Goal: Information Seeking & Learning: Learn about a topic

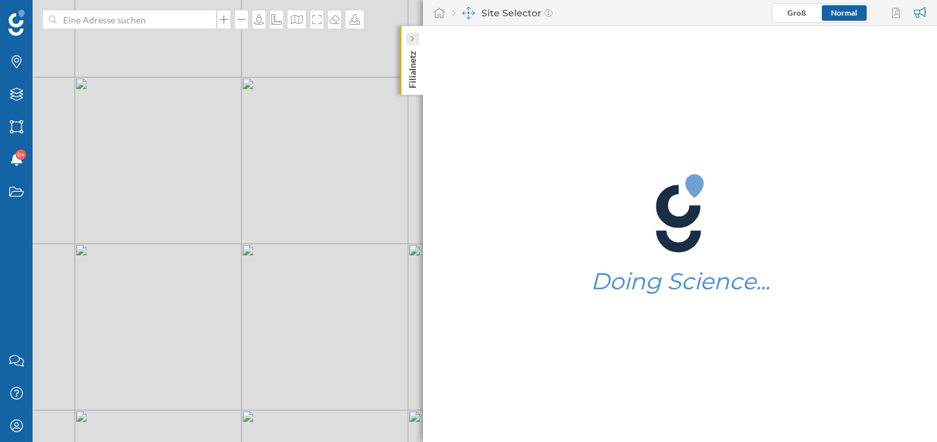
click at [417, 37] on div at bounding box center [412, 39] width 13 height 13
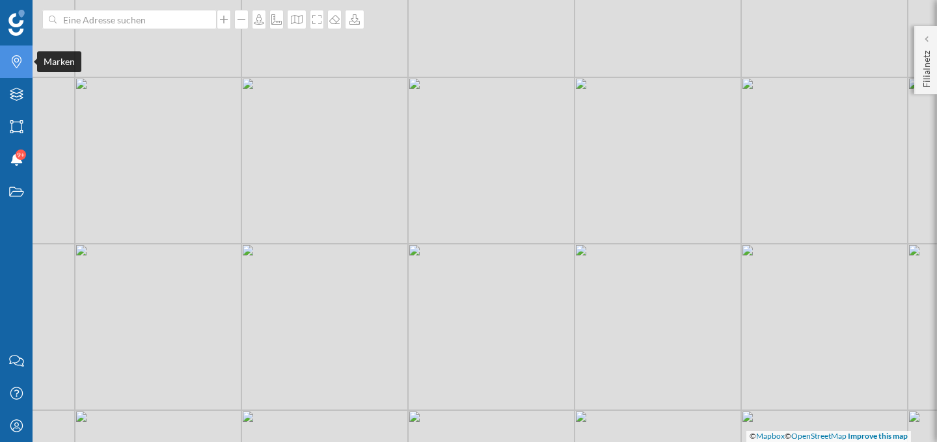
click at [17, 66] on icon at bounding box center [17, 61] width 10 height 13
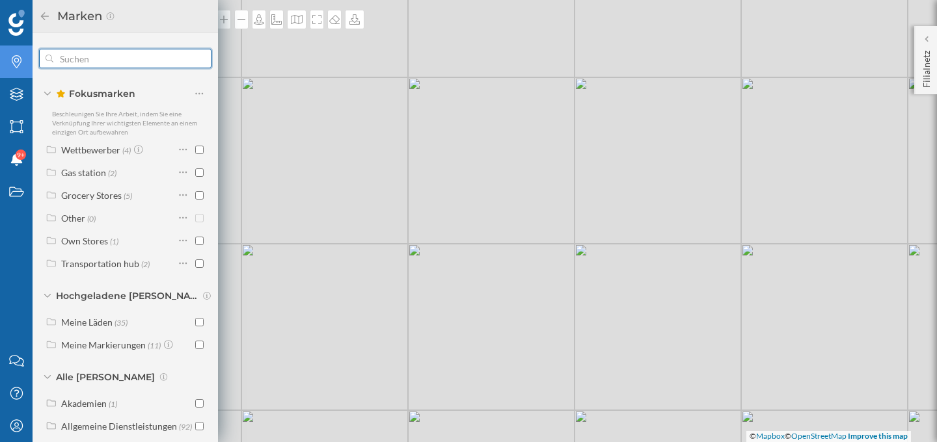
click at [115, 57] on input "text" at bounding box center [125, 59] width 144 height 26
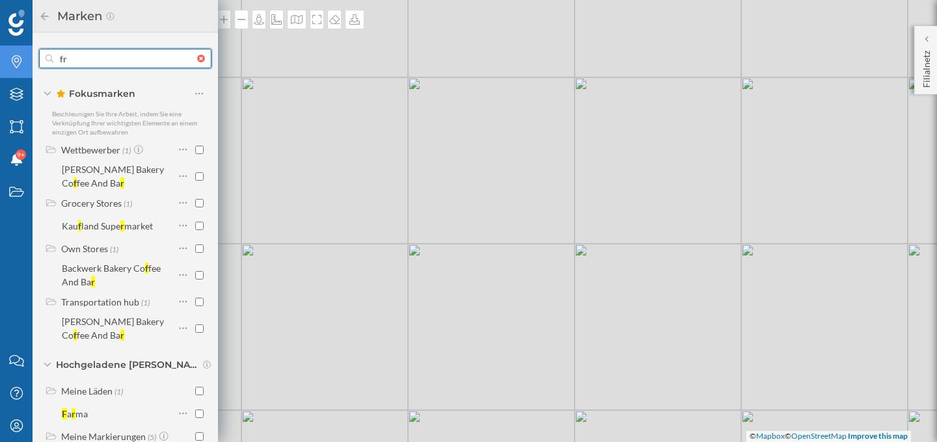
type input "f"
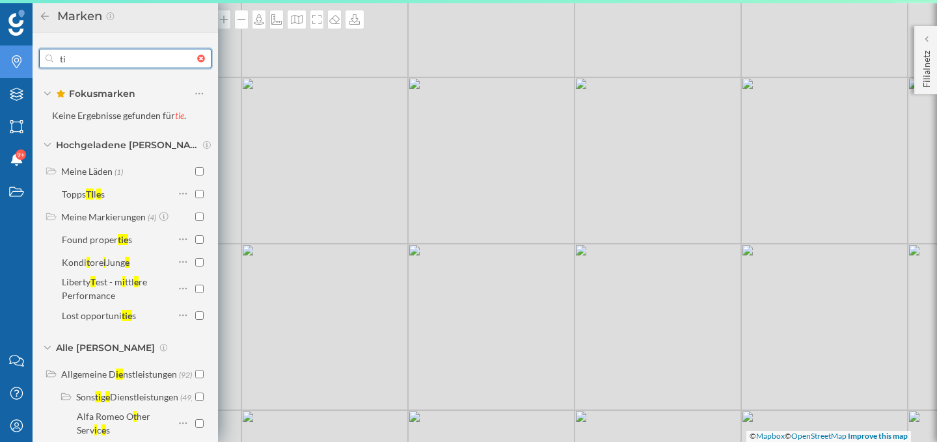
type input "t"
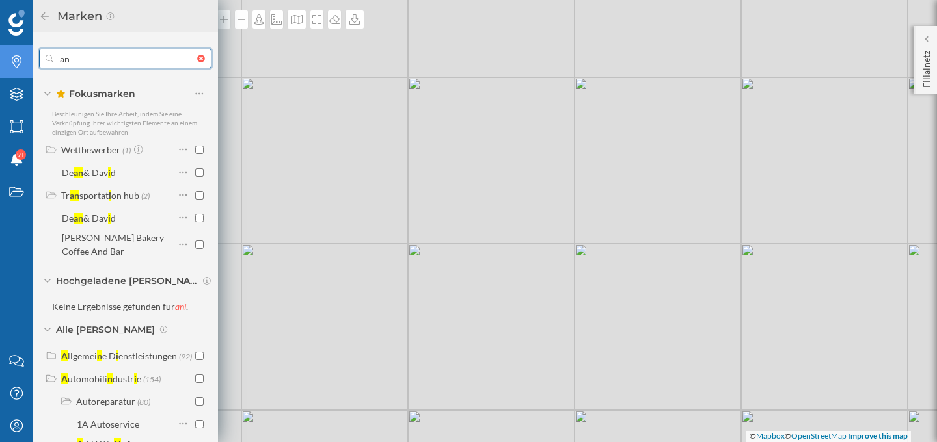
type input "a"
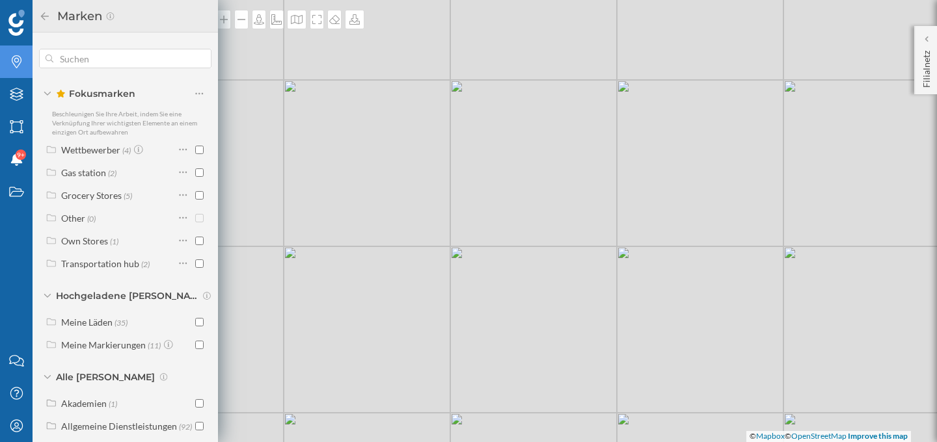
drag, startPoint x: 385, startPoint y: 160, endPoint x: 553, endPoint y: 199, distance: 172.3
click at [553, 199] on div "© Mapbox © OpenStreetMap Improve this map" at bounding box center [468, 221] width 937 height 442
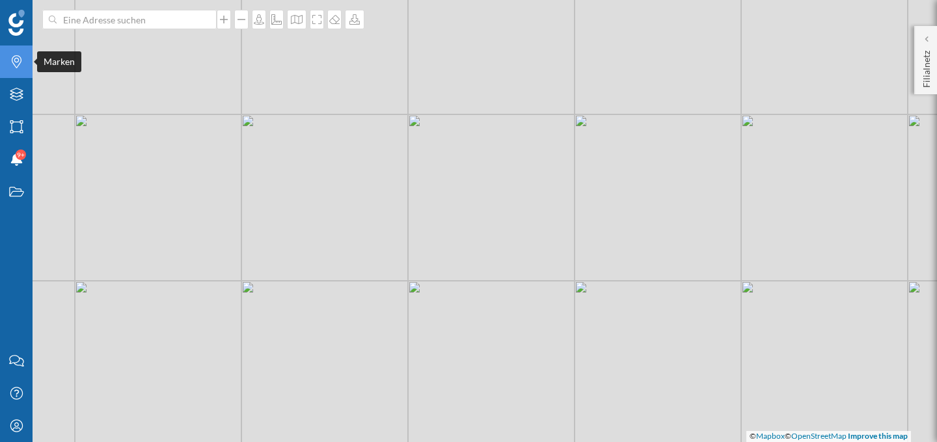
click at [23, 66] on icon "Marken" at bounding box center [16, 61] width 16 height 13
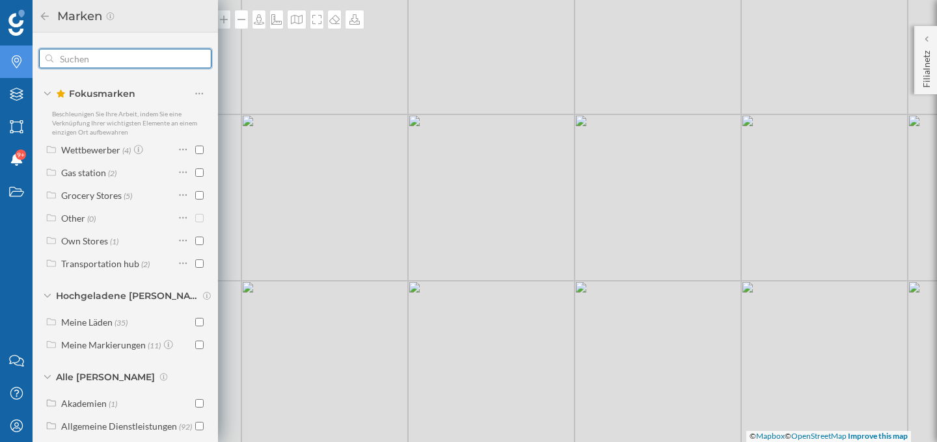
click at [87, 58] on input "text" at bounding box center [125, 59] width 144 height 26
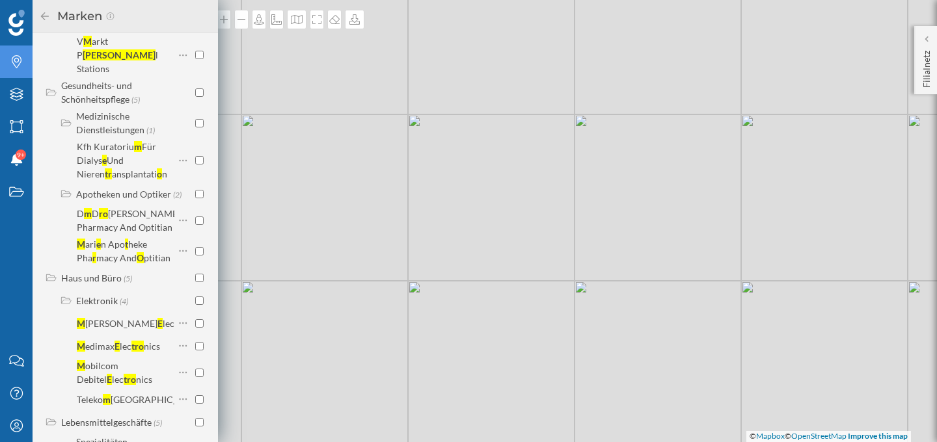
scroll to position [753, 0]
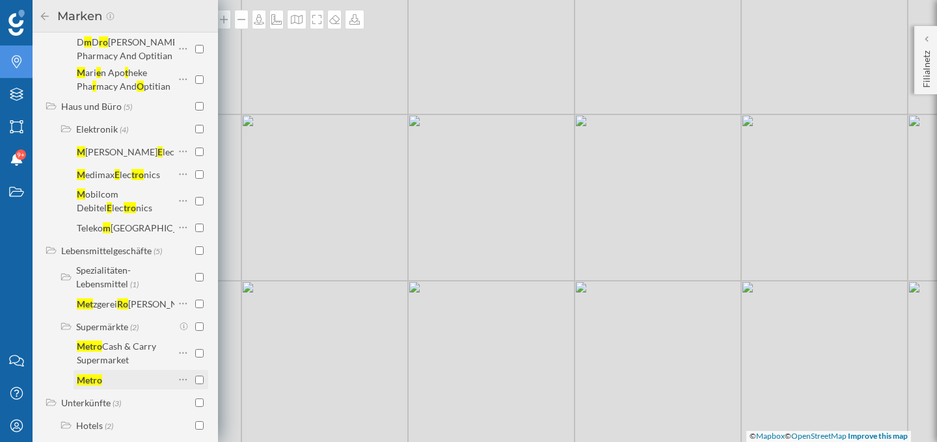
click at [198, 376] on input "checkbox" at bounding box center [199, 380] width 8 height 8
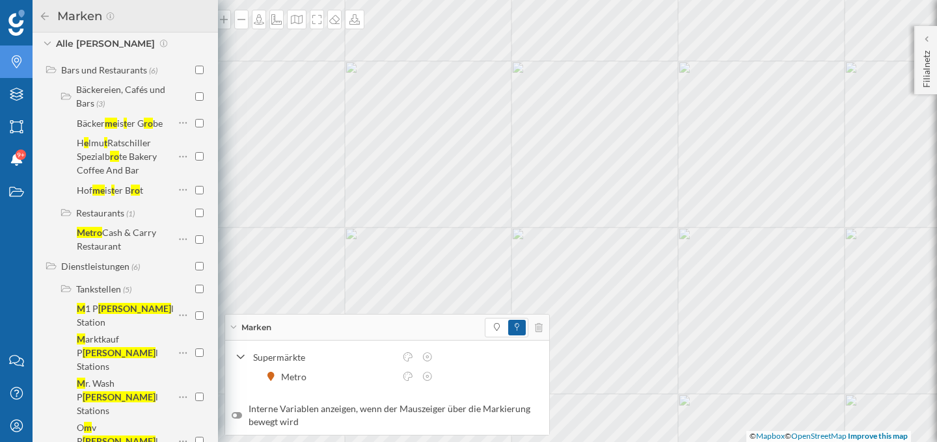
scroll to position [0, 0]
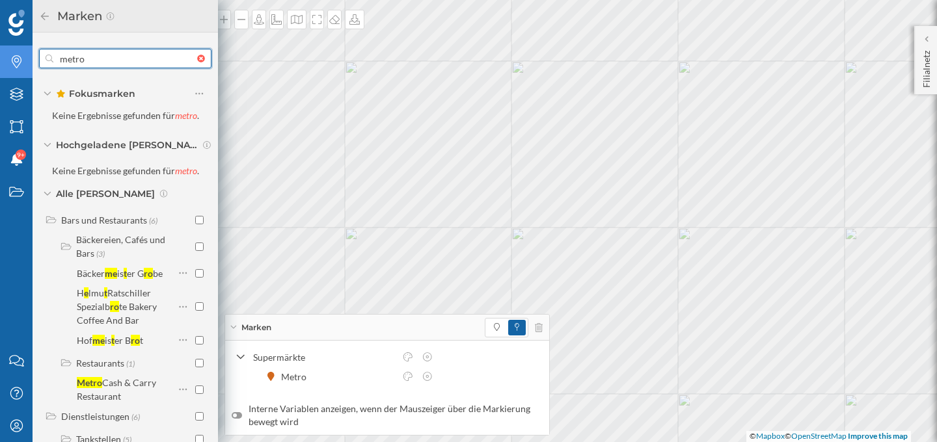
click at [92, 56] on input "metro" at bounding box center [125, 59] width 144 height 26
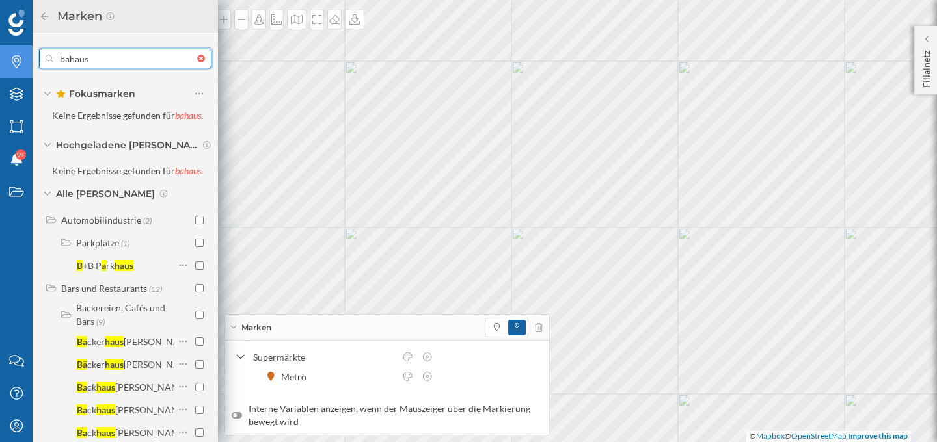
click at [109, 54] on input "bahaus" at bounding box center [125, 59] width 144 height 26
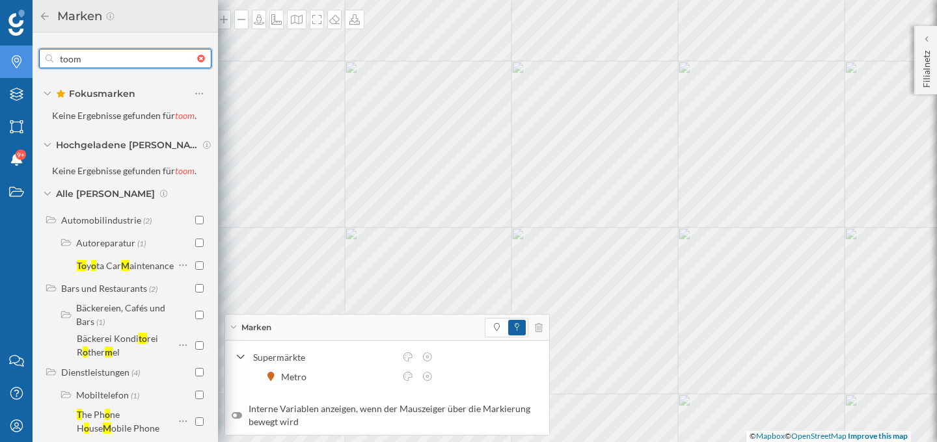
click at [64, 56] on input "toom" at bounding box center [125, 59] width 144 height 26
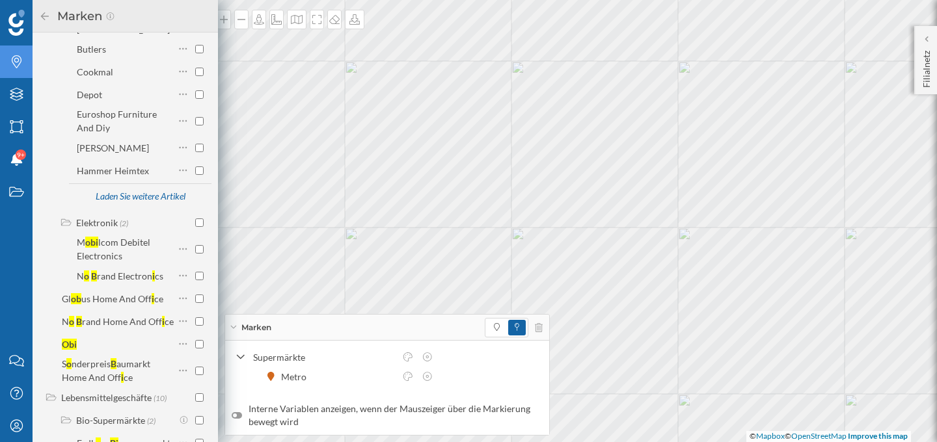
scroll to position [2552, 0]
type input "obi"
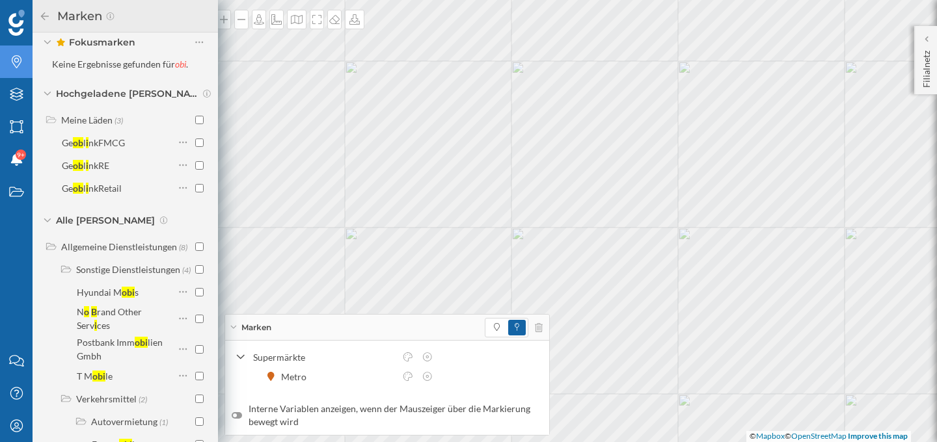
scroll to position [0, 0]
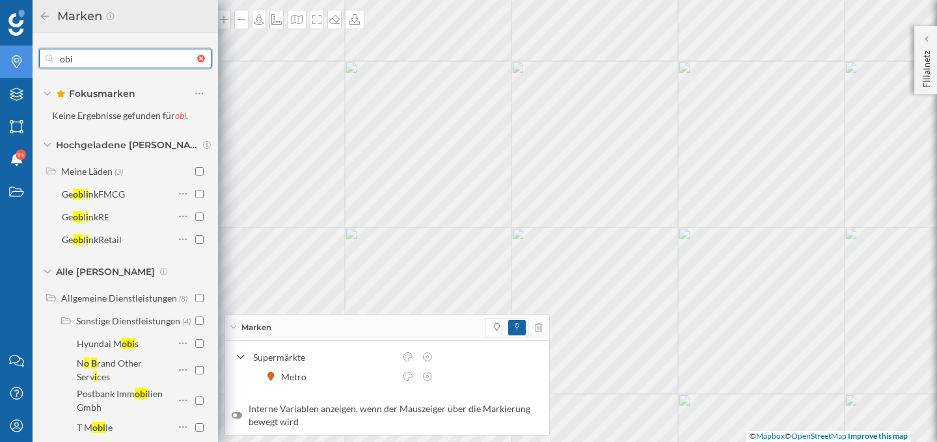
click at [197, 59] on div at bounding box center [204, 59] width 14 height 8
click at [196, 59] on input "obi" at bounding box center [125, 59] width 144 height 26
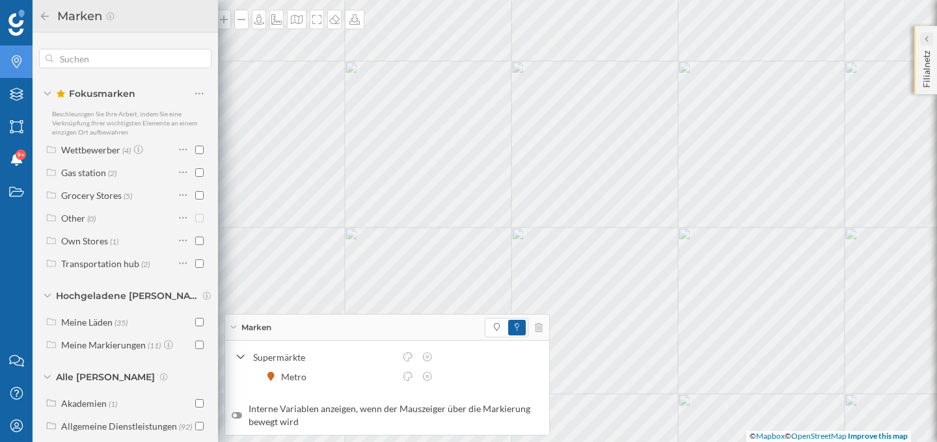
click at [929, 42] on div at bounding box center [926, 39] width 13 height 13
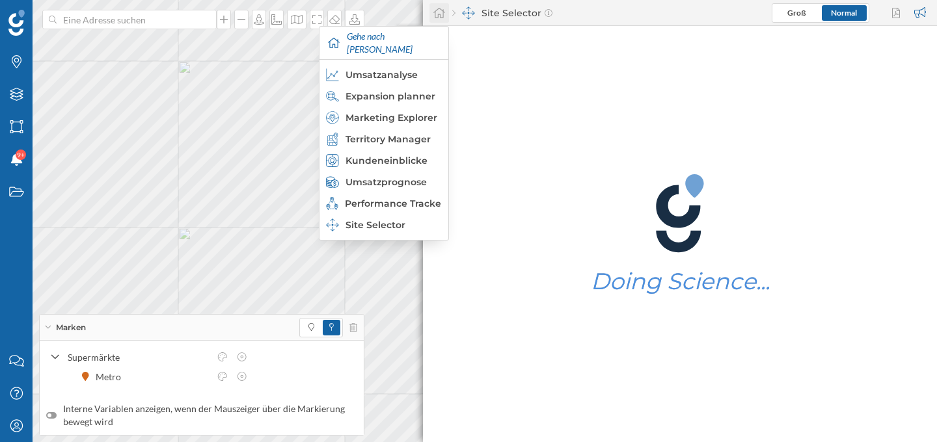
click at [437, 8] on icon at bounding box center [439, 13] width 13 height 12
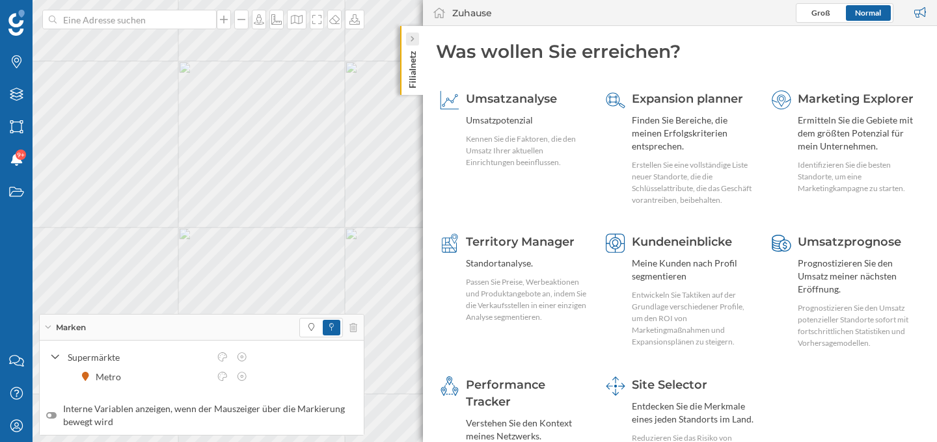
click at [412, 37] on icon at bounding box center [412, 39] width 3 height 6
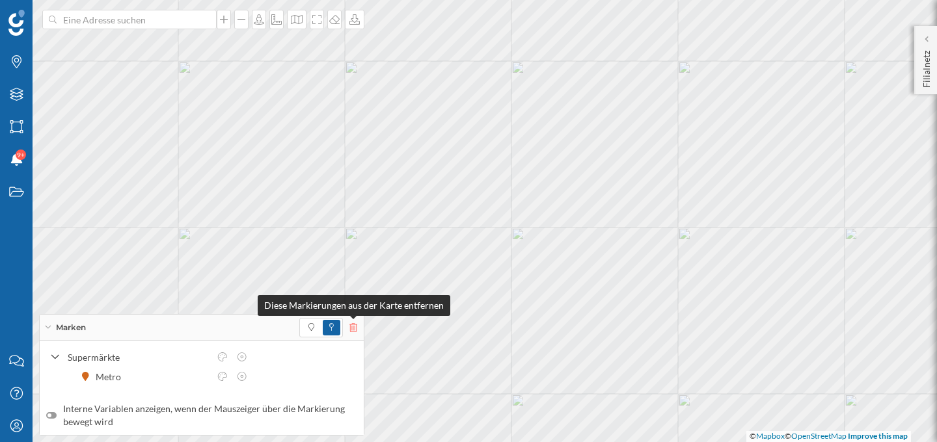
click at [353, 327] on icon at bounding box center [353, 327] width 8 height 9
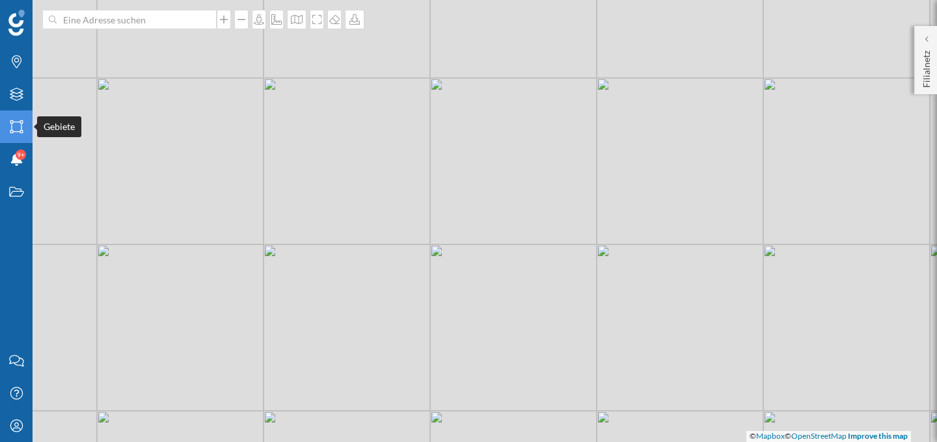
click at [12, 122] on icon "Gebiete" at bounding box center [16, 126] width 16 height 13
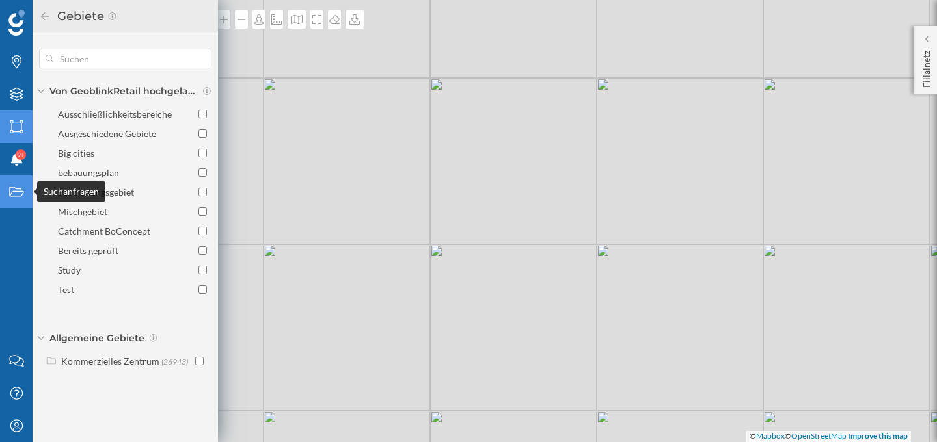
click at [19, 189] on icon "Suchanfragen" at bounding box center [16, 191] width 16 height 13
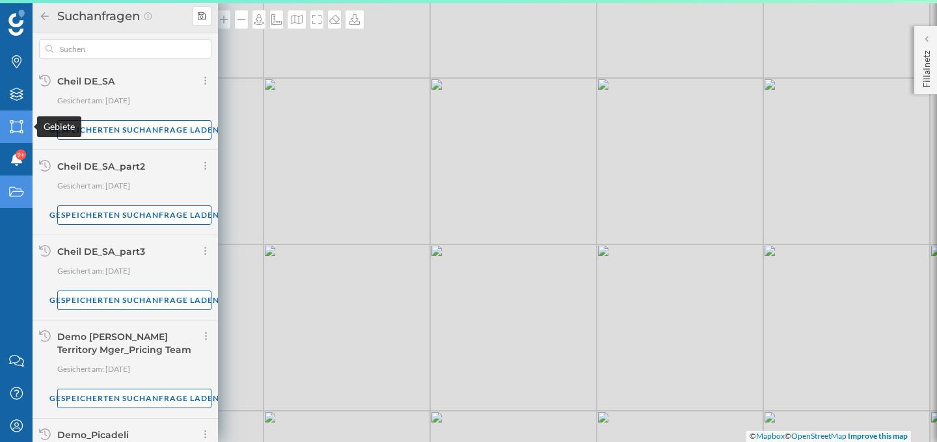
click at [16, 125] on icon "Gebiete" at bounding box center [16, 126] width 16 height 13
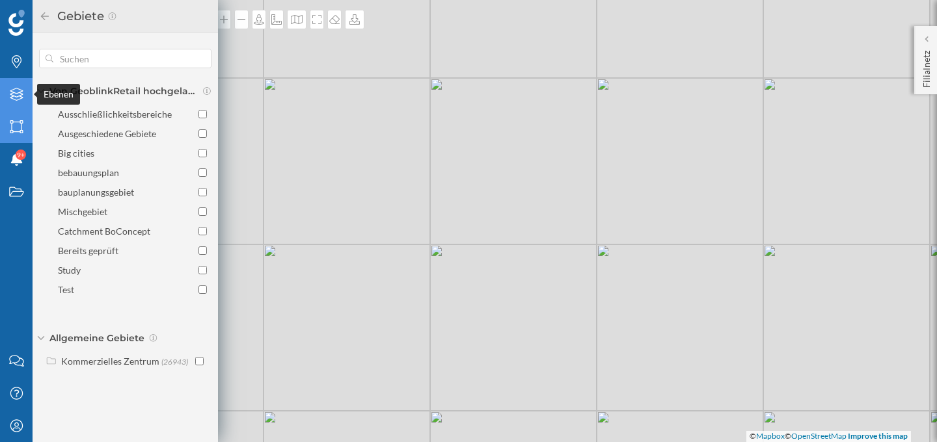
click at [16, 94] on icon "Ebenen" at bounding box center [16, 94] width 16 height 13
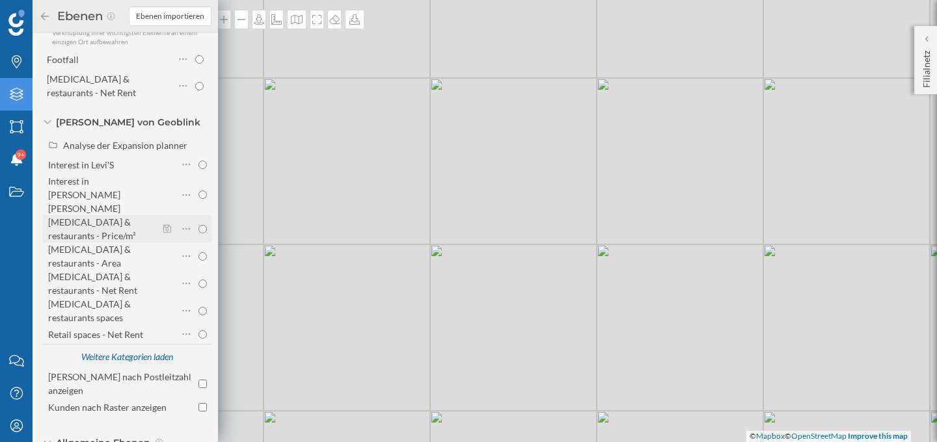
scroll to position [172, 0]
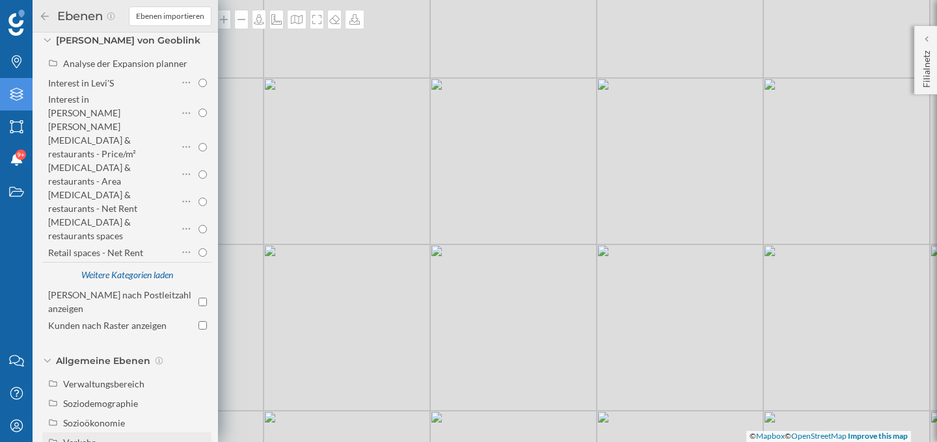
click at [97, 436] on div "Verkehr" at bounding box center [135, 443] width 144 height 14
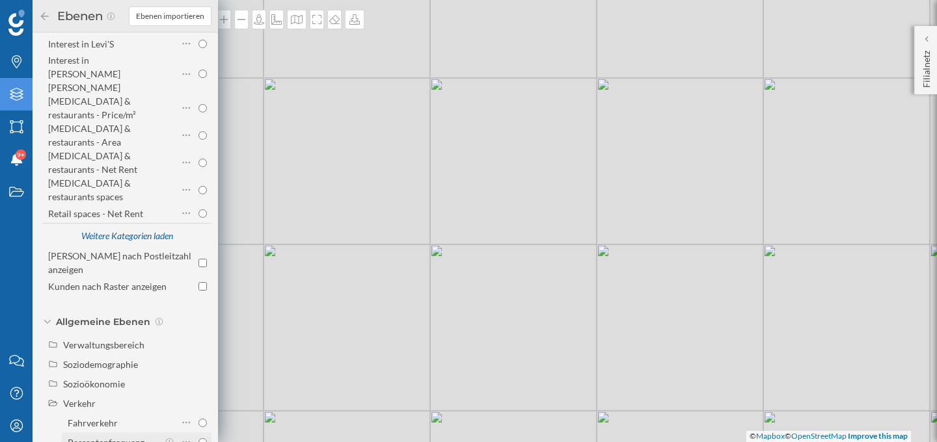
click at [98, 437] on div "Passantenfrequenz" at bounding box center [106, 442] width 77 height 11
click at [198, 439] on input "Passantenfrequenz" at bounding box center [202, 443] width 8 height 8
radio input "true"
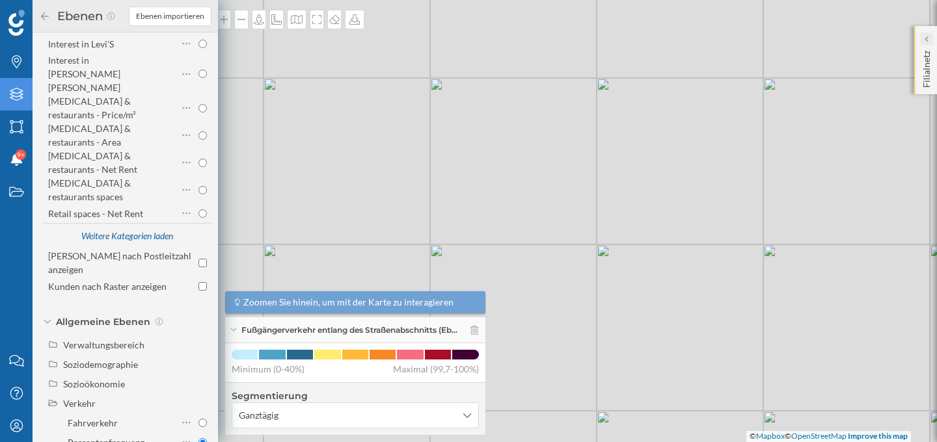
click at [930, 38] on div at bounding box center [926, 39] width 13 height 13
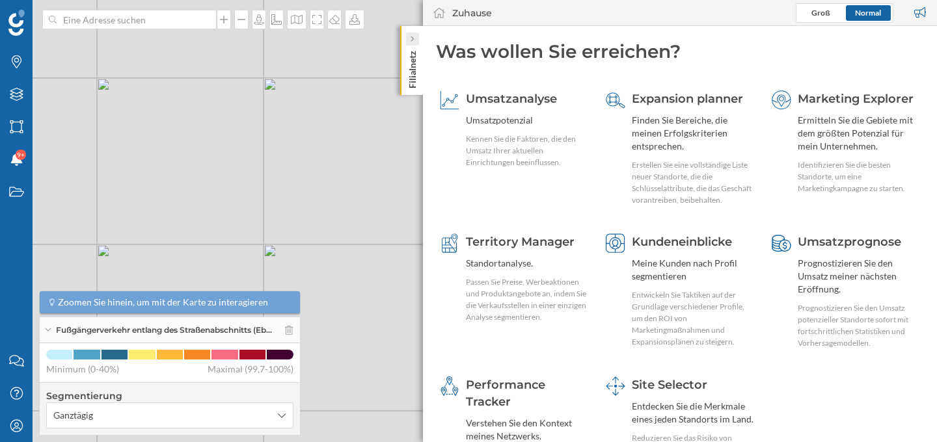
click at [413, 33] on icon at bounding box center [412, 39] width 4 height 13
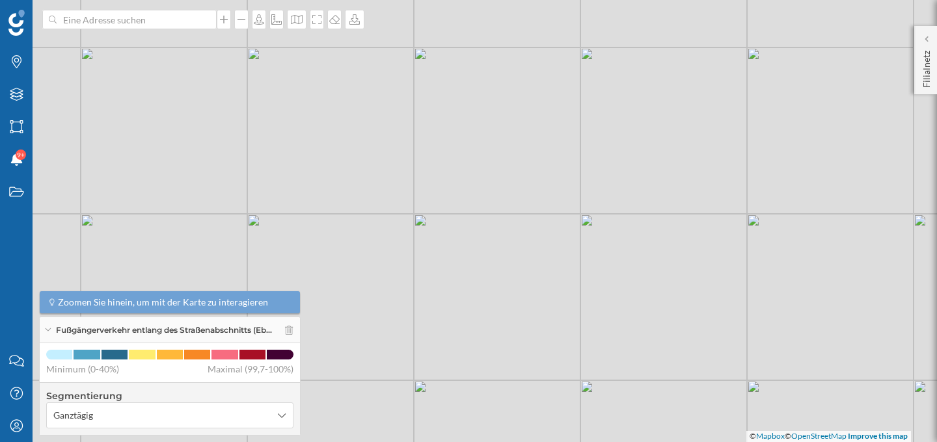
scroll to position [0, 0]
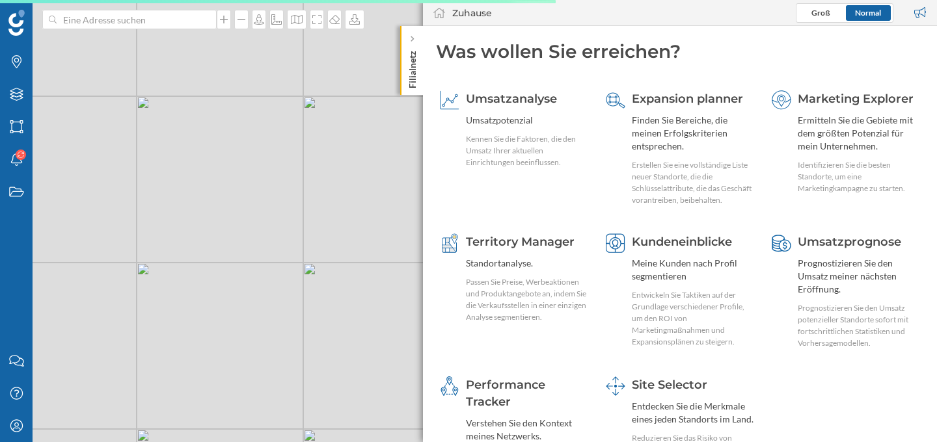
scroll to position [49, 0]
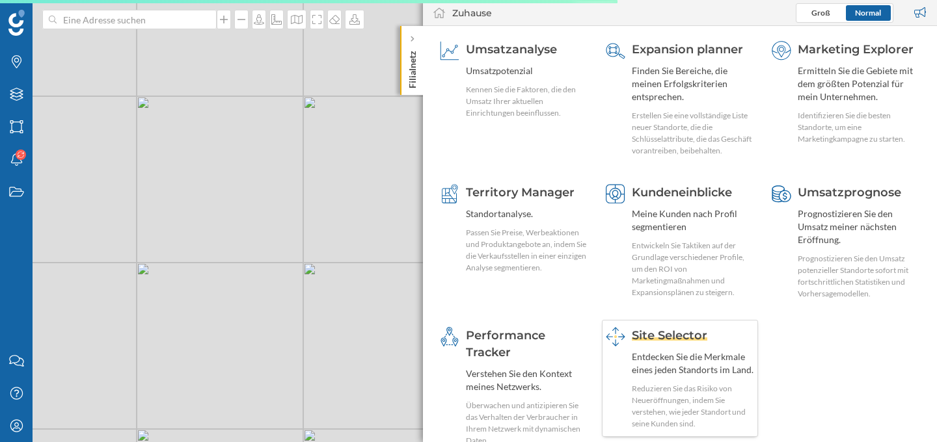
click at [652, 329] on span "Site Selector" at bounding box center [669, 336] width 75 height 14
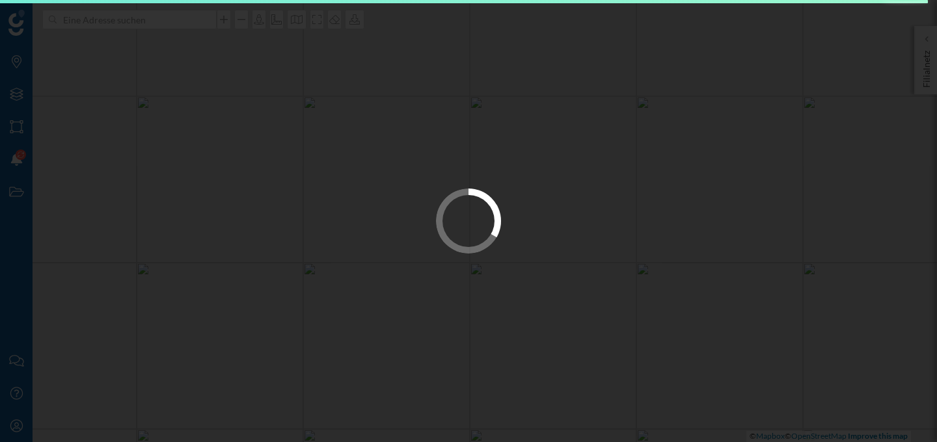
click at [423, 137] on div at bounding box center [468, 221] width 937 height 442
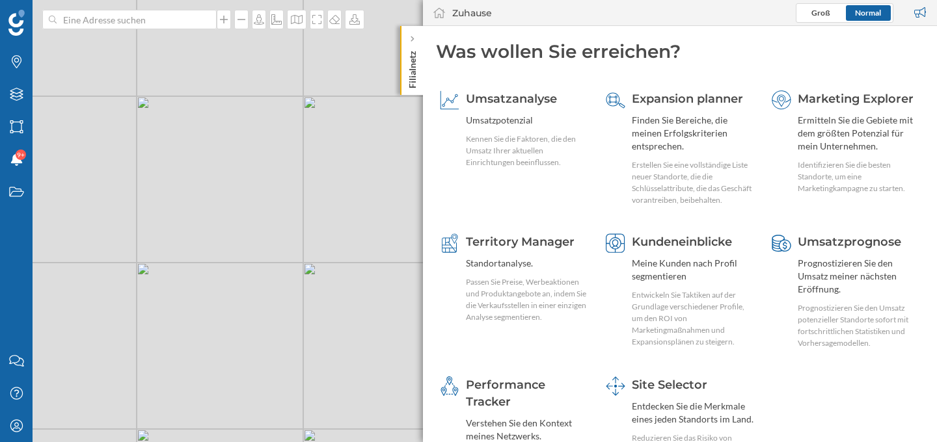
click at [436, 72] on div "Was wollen Sie erreichen? Umsatzanalyse Umsatzpotenzial Kennen Sie die Faktoren…" at bounding box center [680, 271] width 514 height 490
click at [685, 394] on div "Site Selector Entdecken Sie die Merkmale eines jeden Standorts im Land. Reduzie…" at bounding box center [693, 428] width 122 height 103
